Goal: Information Seeking & Learning: Learn about a topic

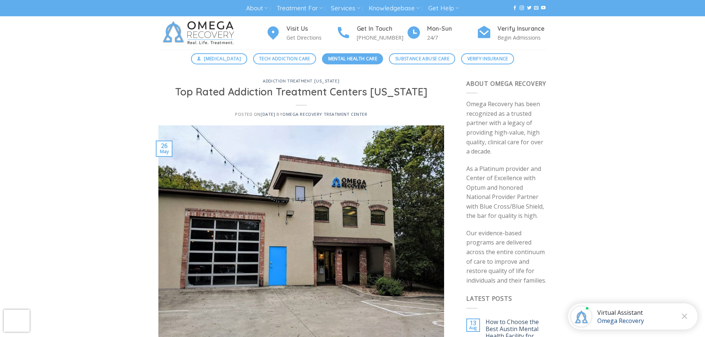
click at [350, 57] on span "Mental Health Care" at bounding box center [352, 58] width 49 height 7
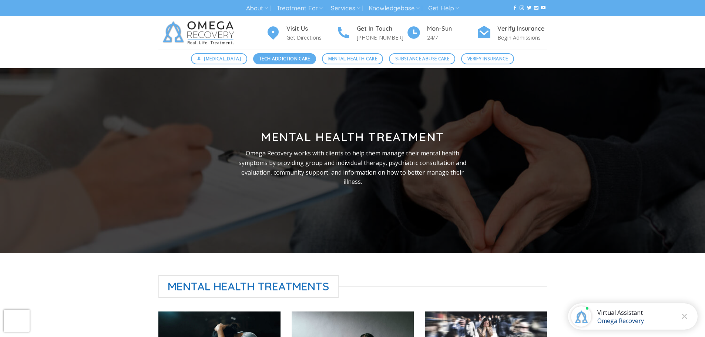
click at [287, 63] on link "Tech Addiction Care" at bounding box center [284, 58] width 63 height 11
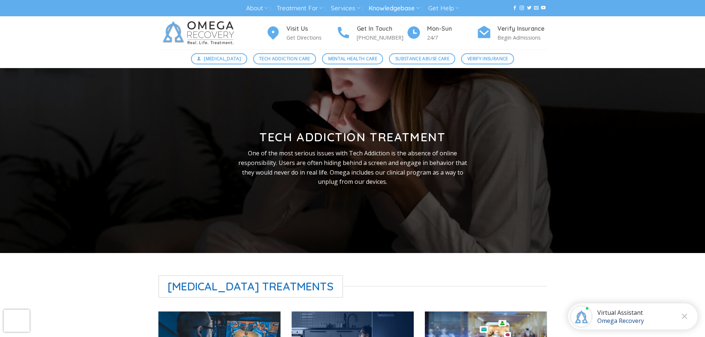
click at [395, 14] on link "Knowledgebase" at bounding box center [393, 8] width 51 height 14
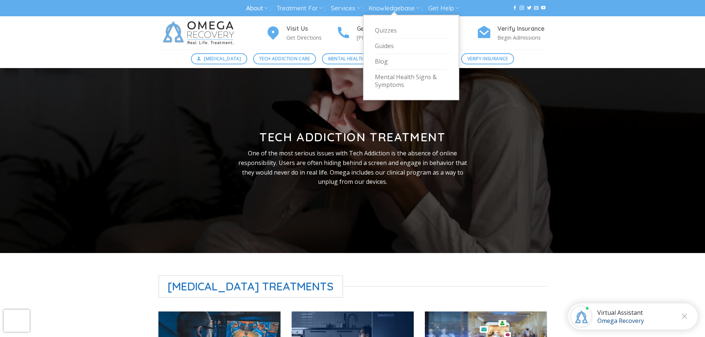
click at [258, 7] on link "About" at bounding box center [257, 8] width 22 height 14
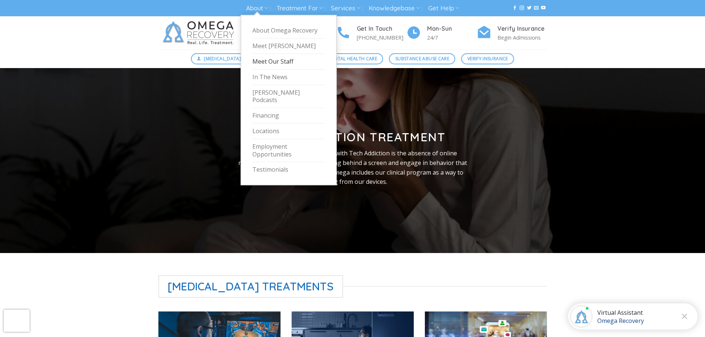
click at [287, 60] on link "Meet Our Staff" at bounding box center [288, 62] width 72 height 16
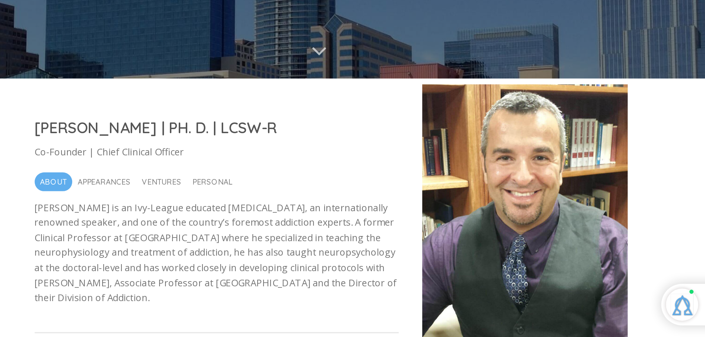
scroll to position [42, 0]
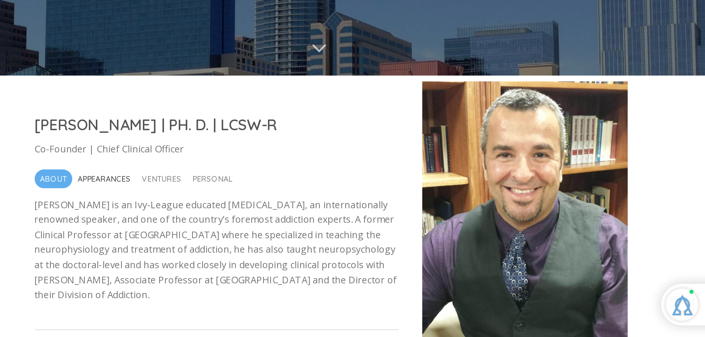
click at [221, 239] on span "Appearances" at bounding box center [216, 237] width 33 height 12
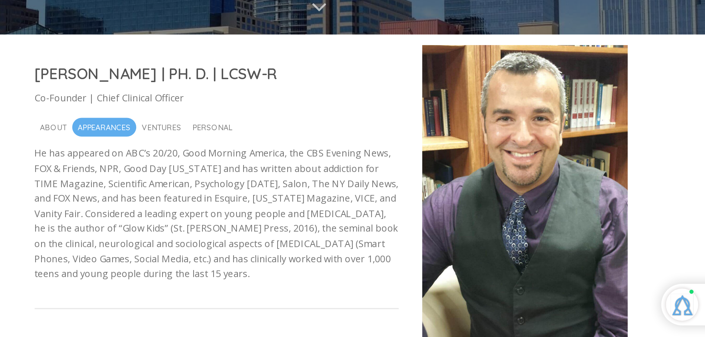
scroll to position [68, 0]
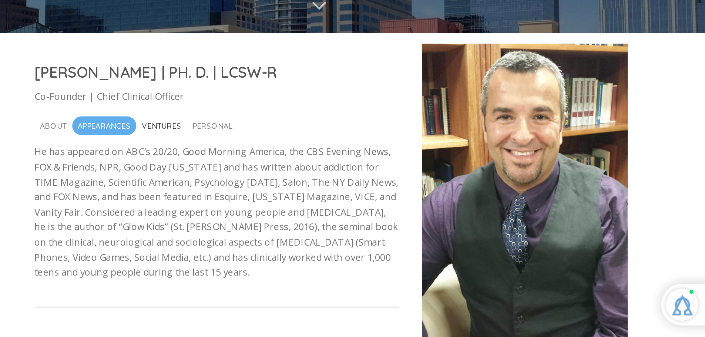
click at [254, 200] on span "Ventures" at bounding box center [253, 204] width 25 height 12
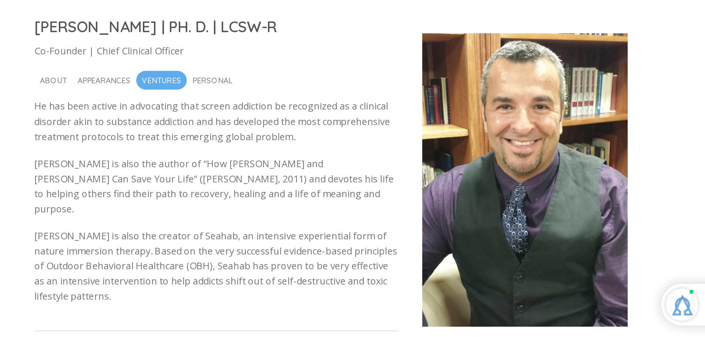
scroll to position [98, 0]
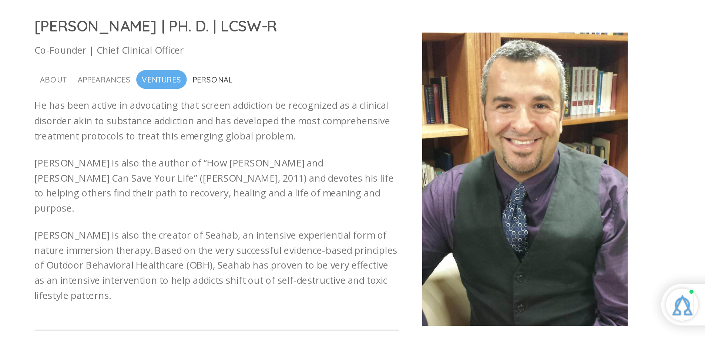
click at [294, 174] on span "Personal" at bounding box center [285, 175] width 25 height 12
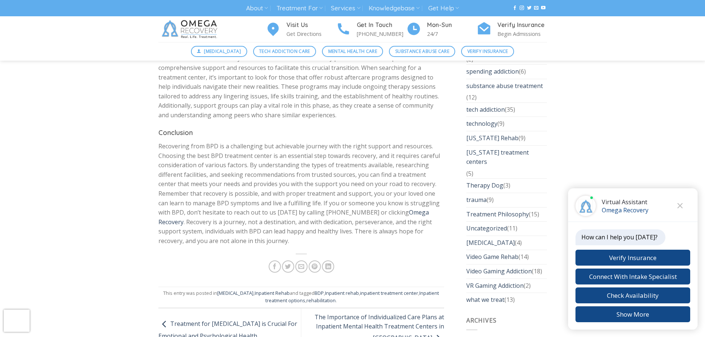
scroll to position [2149, 0]
